Goal: Task Accomplishment & Management: Complete application form

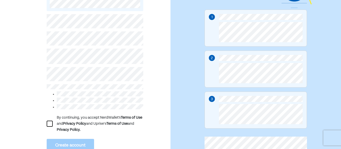
scroll to position [76, 0]
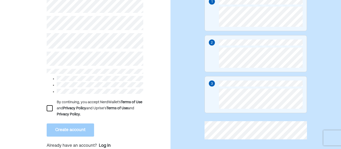
click at [45, 19] on div "By continuing, you accept NerdWallet’s Terms of Use and Privacy Policy and Upri…" at bounding box center [85, 50] width 171 height 211
click at [52, 107] on div at bounding box center [50, 108] width 6 height 6
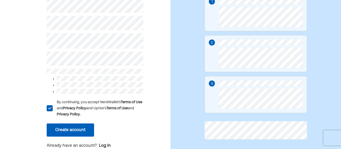
click at [66, 128] on button "Create account" at bounding box center [70, 129] width 47 height 13
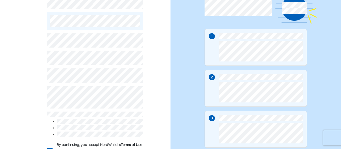
scroll to position [0, 0]
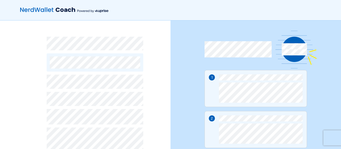
click at [150, 127] on div "L By continuing, you accept NerdWallet’s Terms of Use and Privacy Policy and Up…" at bounding box center [85, 128] width 171 height 216
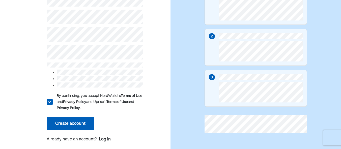
scroll to position [82, 0]
click at [72, 119] on button "Create account" at bounding box center [70, 123] width 47 height 13
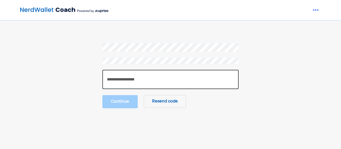
click at [186, 82] on input "number" at bounding box center [171, 79] width 136 height 19
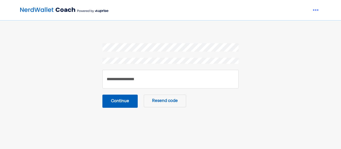
click at [122, 99] on button "Continue" at bounding box center [120, 100] width 35 height 13
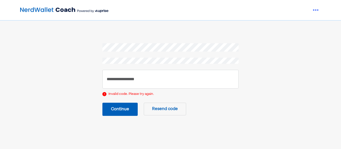
click at [168, 110] on button "Resend code" at bounding box center [165, 109] width 42 height 13
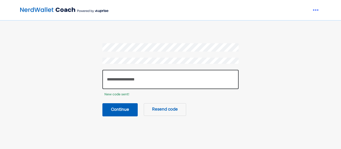
click at [133, 79] on input "******" at bounding box center [171, 79] width 136 height 19
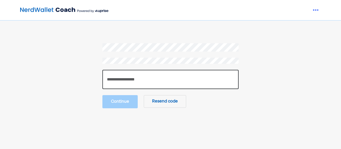
type input "*"
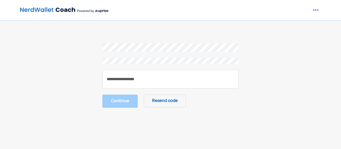
click at [156, 100] on button "Resend code" at bounding box center [165, 100] width 42 height 13
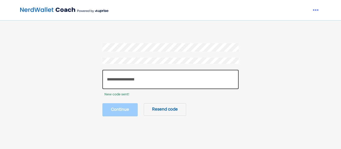
click at [145, 80] on input "number" at bounding box center [171, 79] width 136 height 19
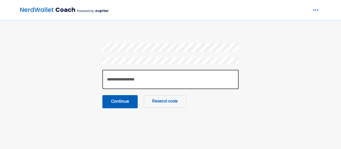
type input "******"
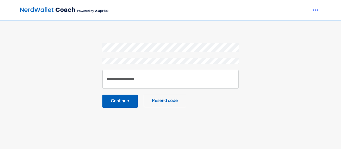
click at [126, 96] on button "Continue" at bounding box center [120, 100] width 35 height 13
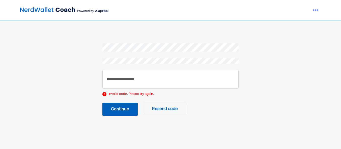
click at [118, 113] on button "Continue" at bounding box center [120, 109] width 35 height 13
